Goal: Information Seeking & Learning: Learn about a topic

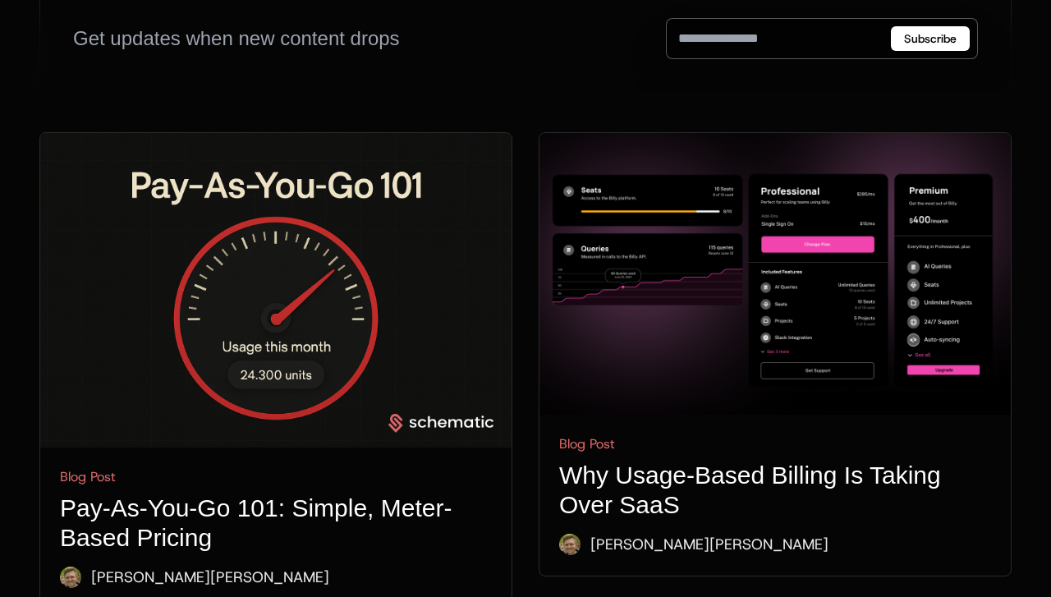
scroll to position [689, 0]
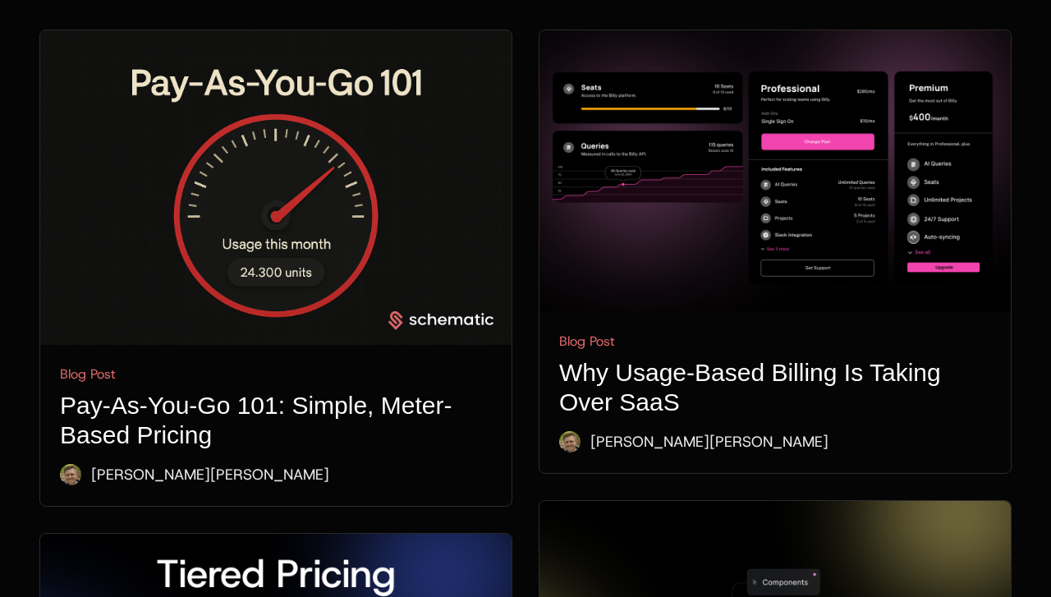
click at [303, 391] on h1 "Pay-As-You-Go 101: Simple, Meter-Based Pricing" at bounding box center [276, 420] width 432 height 59
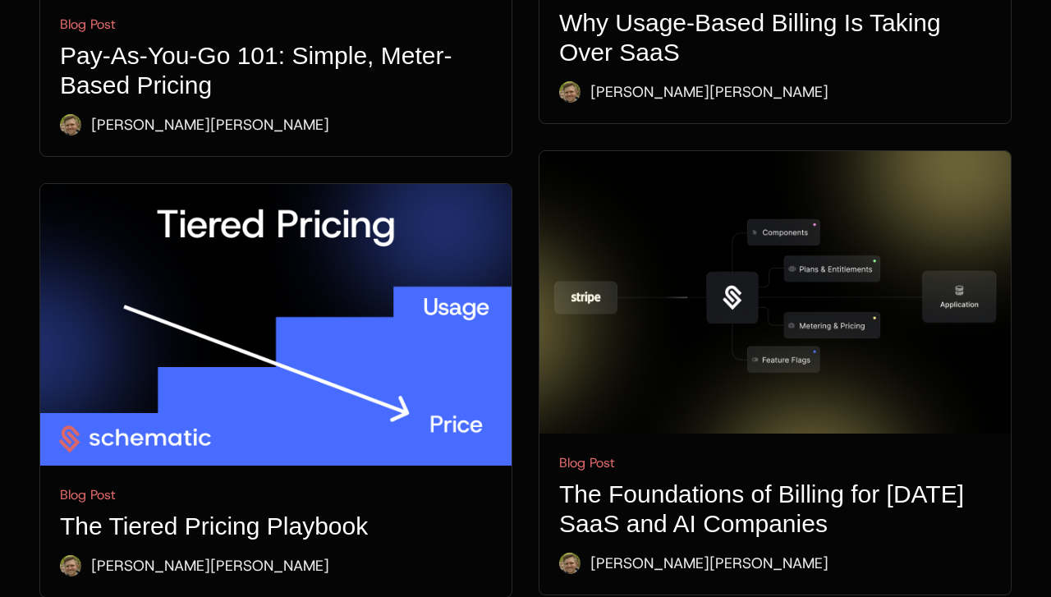
scroll to position [1037, 0]
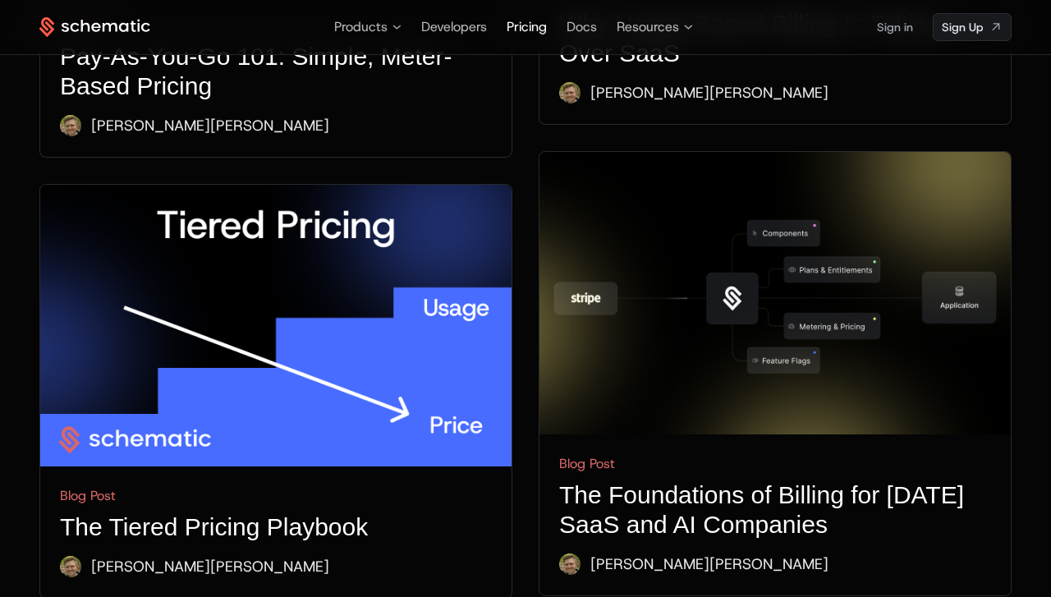
click at [510, 18] on span "Pricing" at bounding box center [526, 26] width 40 height 17
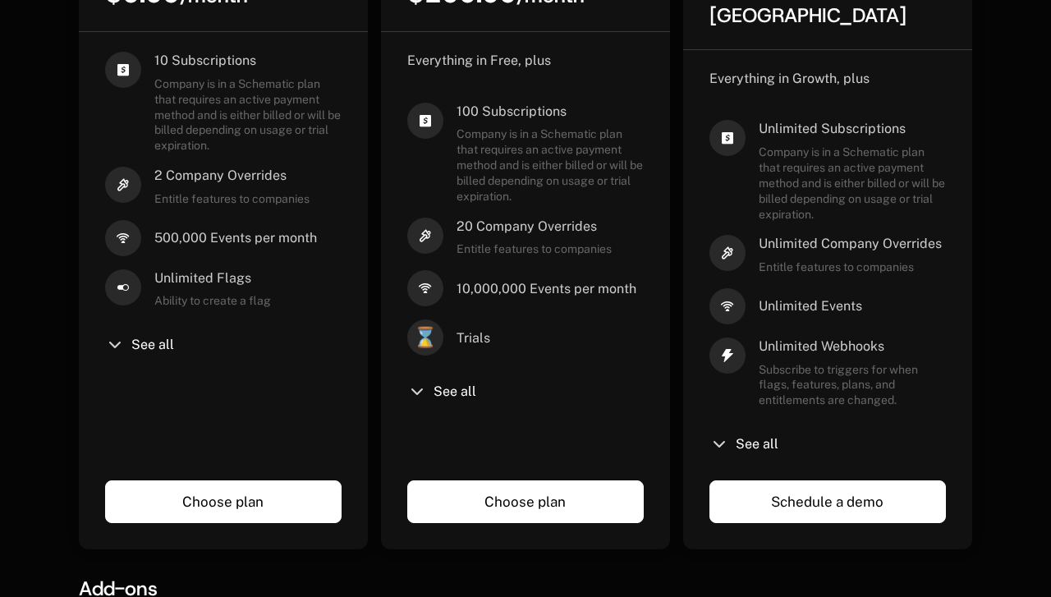
scroll to position [598, 0]
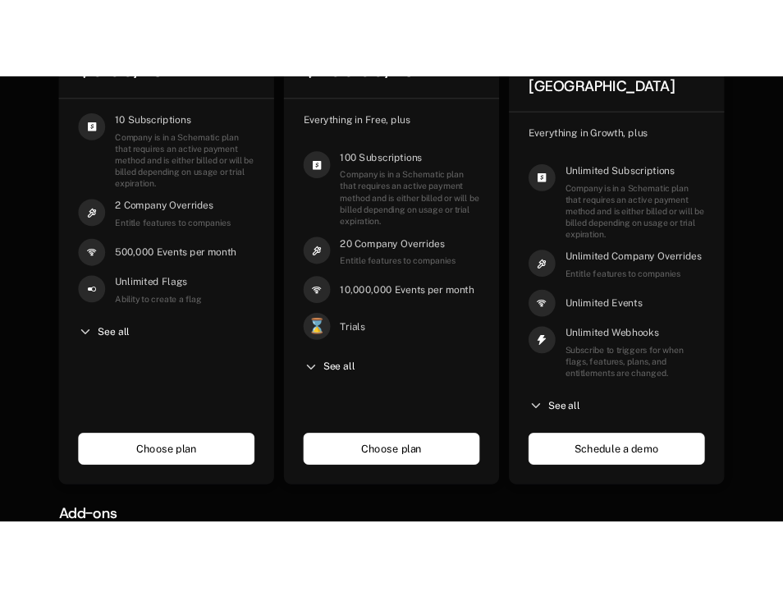
scroll to position [418, 0]
